Goal: Use online tool/utility: Utilize a website feature to perform a specific function

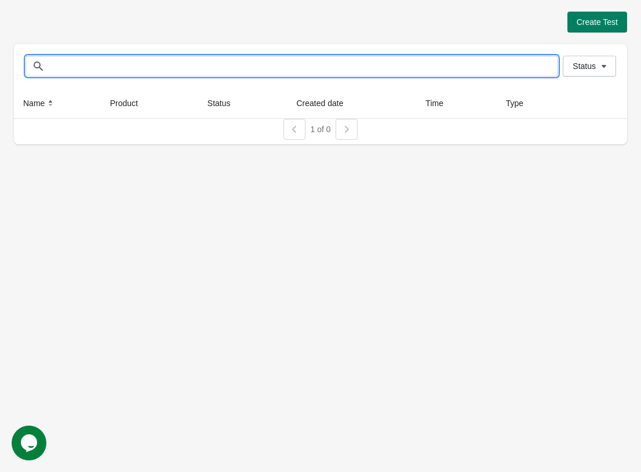
click at [529, 64] on input "text" at bounding box center [303, 66] width 509 height 21
click at [606, 23] on span "Create Test" at bounding box center [597, 21] width 41 height 9
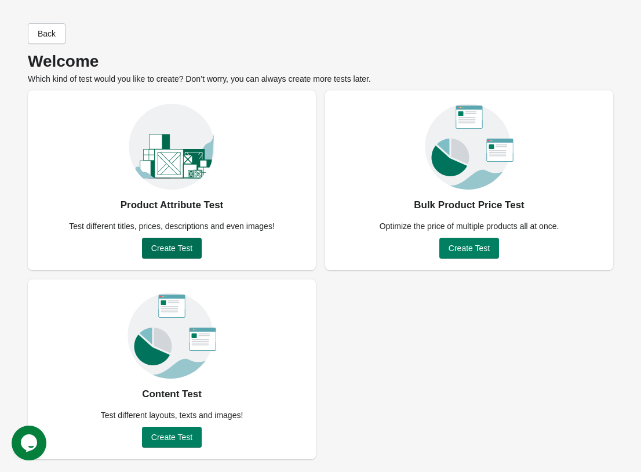
click at [161, 248] on span "Create Test" at bounding box center [171, 247] width 41 height 9
click at [173, 247] on span "Create Test" at bounding box center [171, 247] width 41 height 9
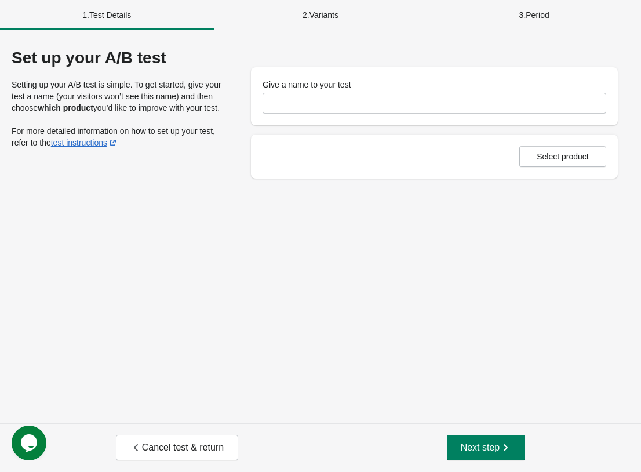
click at [288, 85] on label "Give a name to your test" at bounding box center [307, 85] width 89 height 12
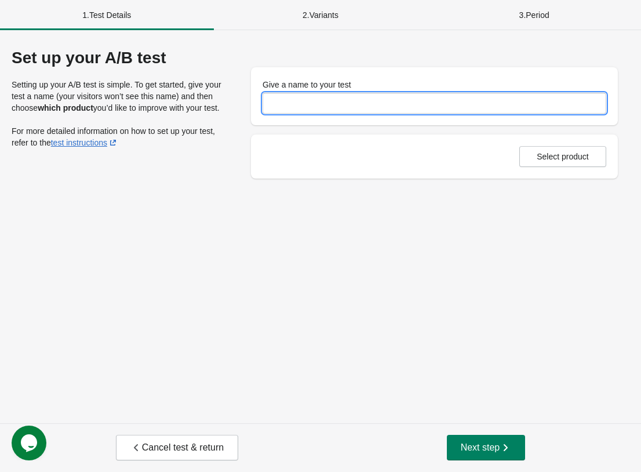
click at [288, 93] on input "Give a name to your test" at bounding box center [435, 103] width 344 height 21
click at [298, 100] on input "Give a name to your test" at bounding box center [435, 103] width 344 height 21
type input "*********"
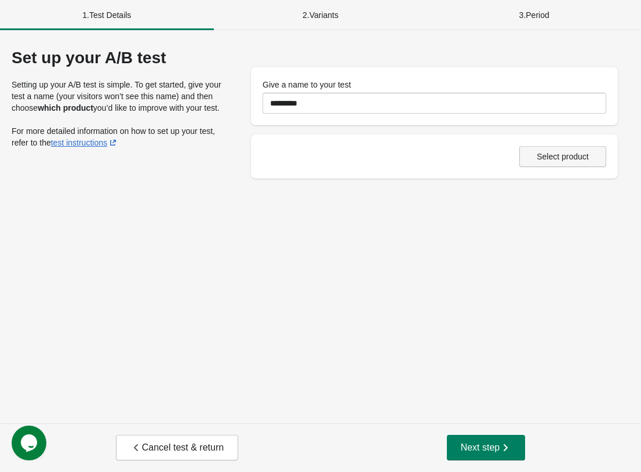
click at [552, 161] on span "Select product" at bounding box center [563, 156] width 52 height 9
click at [484, 456] on button "Next step" at bounding box center [486, 448] width 79 height 26
click at [549, 151] on button "Select product" at bounding box center [562, 156] width 87 height 21
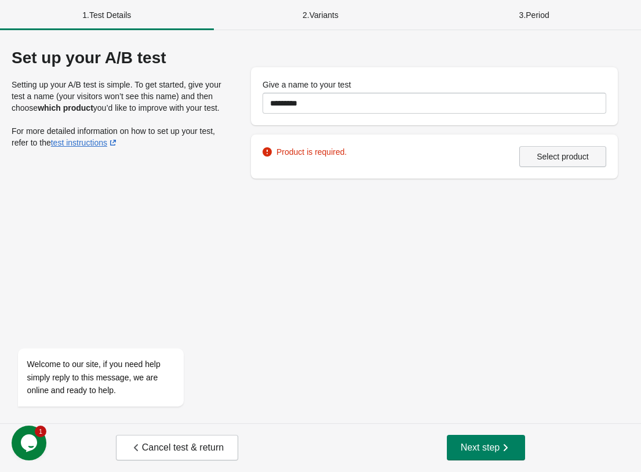
click at [578, 163] on button "Select product" at bounding box center [562, 156] width 87 height 21
